Goal: Find specific page/section: Find specific page/section

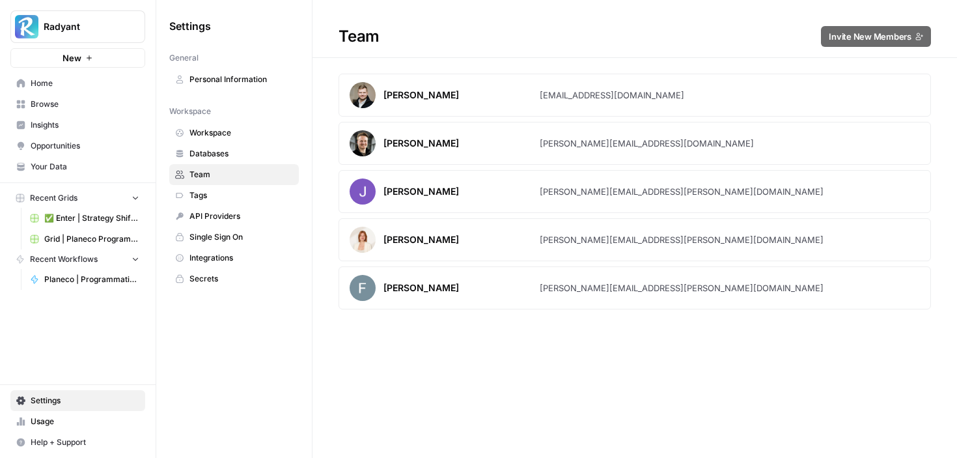
click at [100, 246] on link "Grid | Planeco Programmatic Cluster" at bounding box center [84, 239] width 121 height 21
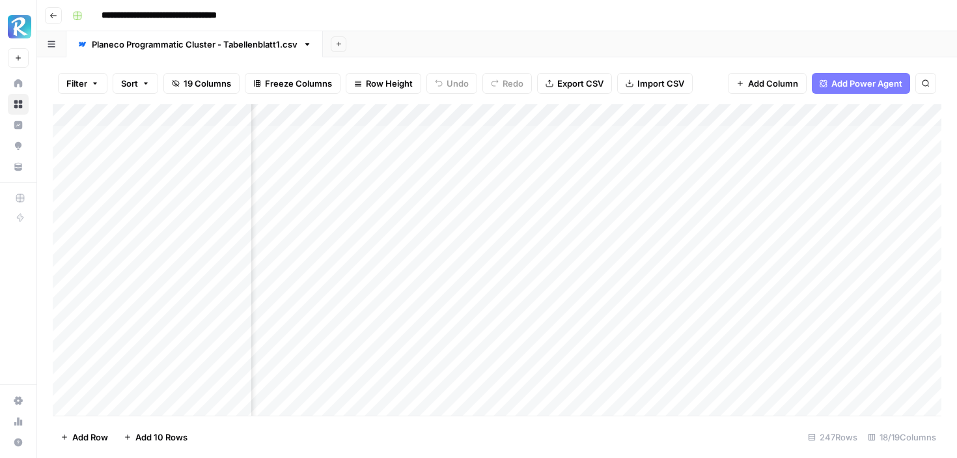
scroll to position [0, 1421]
